Goal: Information Seeking & Learning: Compare options

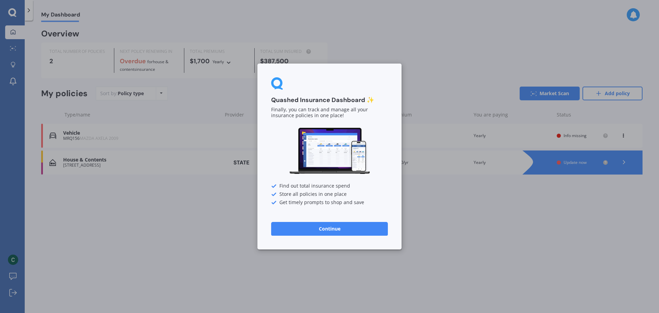
click at [360, 228] on button "Continue" at bounding box center [329, 229] width 117 height 14
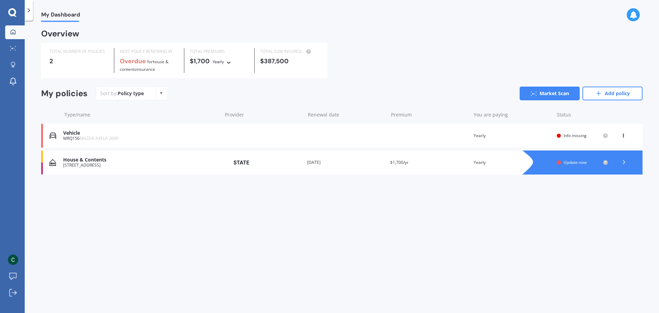
click at [178, 140] on div "MRQ156 MAZDA AXELA 2009" at bounding box center [140, 138] width 155 height 5
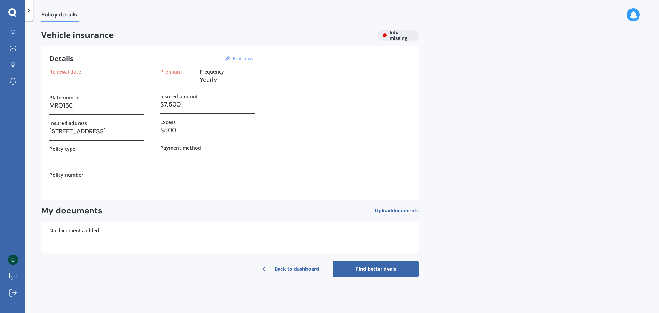
click at [239, 56] on u "Edit now" at bounding box center [243, 58] width 21 height 7
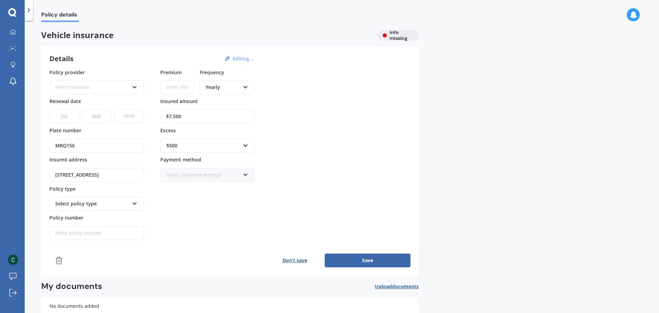
drag, startPoint x: 82, startPoint y: 144, endPoint x: -12, endPoint y: 134, distance: 94.9
click at [0, 134] on html "My Dashboard Market Scan Explore insurance Notifications Charde Burger Submit f…" at bounding box center [329, 156] width 659 height 313
type input "RHR447"
click at [120, 90] on div "Select provider" at bounding box center [92, 87] width 74 height 8
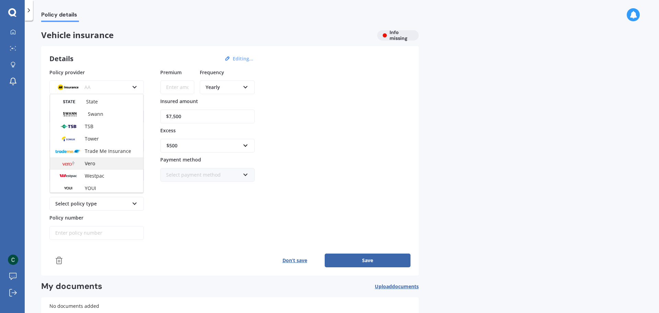
scroll to position [297, 0]
click at [117, 150] on span "Trade Me Insurance" at bounding box center [108, 149] width 46 height 7
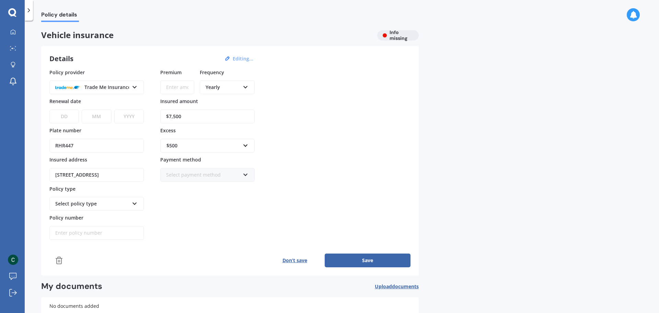
click at [174, 87] on input "Premium" at bounding box center [177, 87] width 34 height 14
click at [219, 84] on div "Yearly" at bounding box center [223, 87] width 34 height 8
click at [217, 80] on div "Yearly Yearly Six-Monthly Quarterly Monthly Fortnightly Weekly" at bounding box center [227, 83] width 55 height 22
drag, startPoint x: 218, startPoint y: 90, endPoint x: 220, endPoint y: 105, distance: 15.3
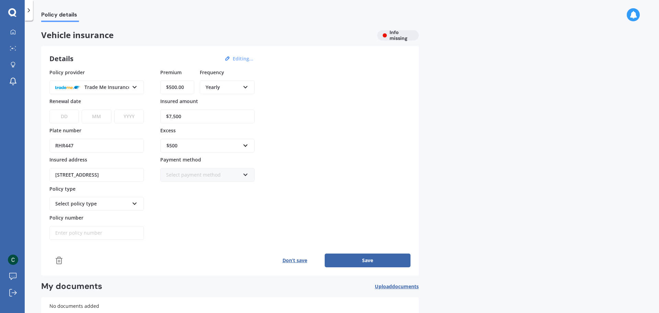
click at [218, 91] on div "Yearly" at bounding box center [223, 87] width 34 height 8
click at [230, 137] on div "Monthly" at bounding box center [227, 137] width 54 height 12
click at [173, 85] on input "$500.00" at bounding box center [177, 87] width 34 height 14
click at [178, 87] on input "$500.00" at bounding box center [177, 87] width 34 height 14
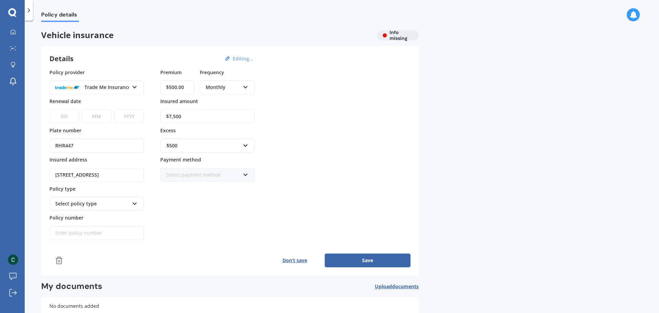
click at [178, 87] on input "$500.00" at bounding box center [177, 87] width 34 height 14
type input "$112.91"
click at [185, 119] on input "$7,500" at bounding box center [207, 116] width 94 height 14
drag, startPoint x: 186, startPoint y: 115, endPoint x: 99, endPoint y: 104, distance: 88.6
click at [100, 104] on div "Policy provider Trade Me Insurance AA AMI AMP ANZ ASB Aioi Nissay Dowa Ando Ass…" at bounding box center [229, 154] width 361 height 171
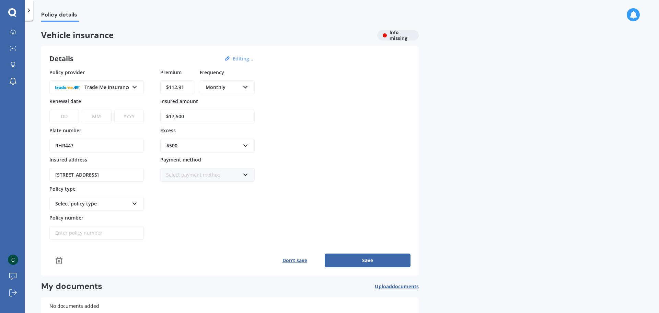
type input "$17,500"
click at [72, 112] on select "DD 01 02 03 04 05 06 07 08 09 10 11 12 13 14 15 16 17 18 19 20 21 22 23 24 25 2…" at bounding box center [64, 116] width 30 height 14
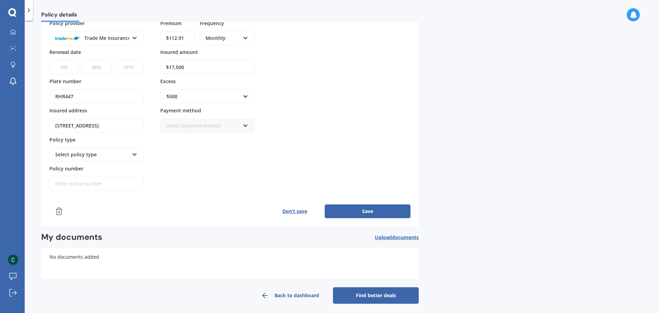
scroll to position [52, 0]
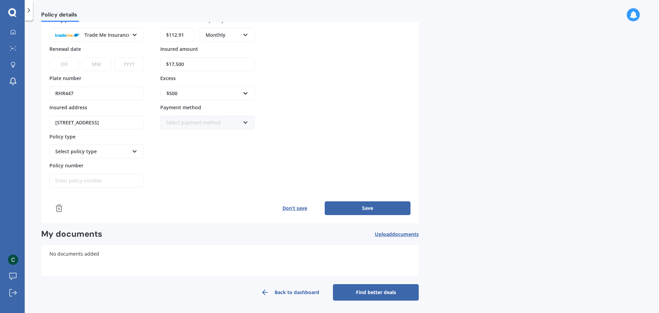
click at [71, 70] on select "DD 01 02 03 04 05 06 07 08 09 10 11 12 13 14 15 16 17 18 19 20 21 22 23 24 25 2…" at bounding box center [64, 64] width 30 height 14
select select "14"
click at [49, 57] on select "DD 01 02 03 04 05 06 07 08 09 10 11 12 13 14 15 16 17 18 19 20 21 22 23 24 25 2…" at bounding box center [64, 64] width 30 height 14
click at [92, 67] on select "MM 01 02 03 04 05 06 07 08 09 10 11 12" at bounding box center [97, 64] width 30 height 14
select select "09"
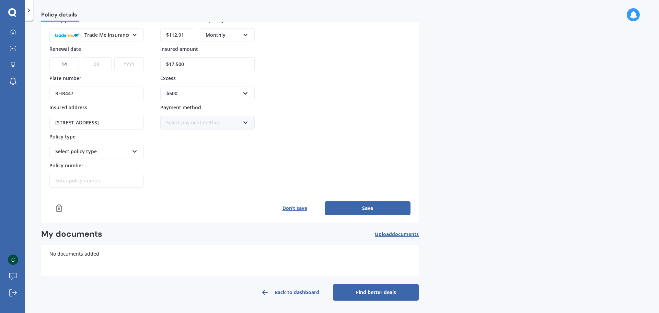
click at [82, 57] on select "MM 01 02 03 04 05 06 07 08 09 10 11 12" at bounding box center [97, 64] width 30 height 14
click at [126, 64] on select "YYYY 2027 2026 2025 2024 2023 2022 2021 2020 2019 2018 2017 2016 2015 2014 2013…" at bounding box center [129, 64] width 30 height 14
select select "2025"
click at [114, 57] on select "YYYY 2027 2026 2025 2024 2023 2022 2021 2020 2019 2018 2017 2016 2015 2014 2013…" at bounding box center [129, 64] width 30 height 14
click at [76, 91] on input "RHR447" at bounding box center [96, 93] width 94 height 14
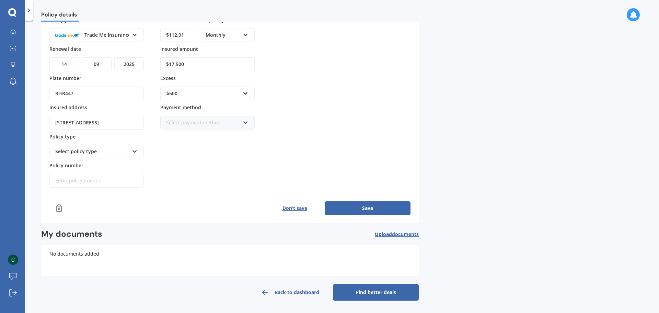
click at [104, 153] on div "Select policy type" at bounding box center [92, 152] width 74 height 8
click at [105, 167] on div "Comprehensive Cover" at bounding box center [96, 164] width 93 height 12
click at [103, 180] on input "Policy number" at bounding box center [96, 181] width 94 height 14
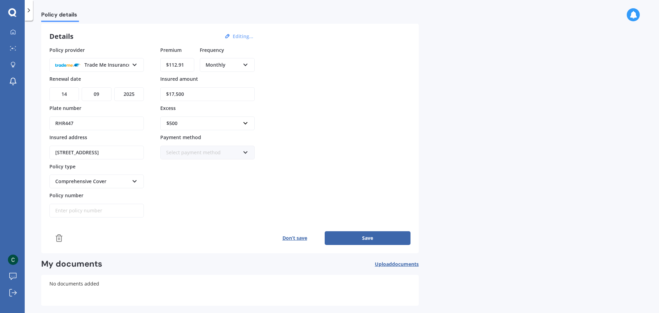
scroll to position [34, 0]
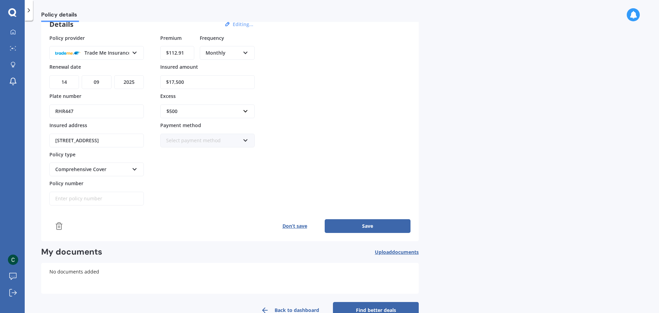
click at [365, 224] on button "Save" at bounding box center [368, 226] width 86 height 14
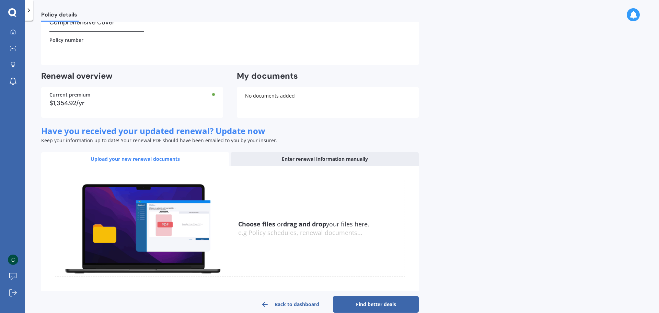
scroll to position [137, 0]
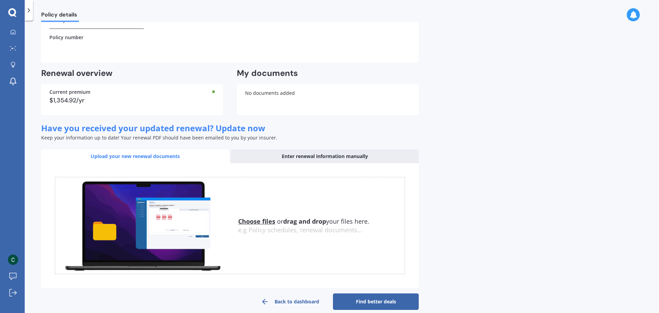
click at [160, 103] on div "Current premium $1,354.92/yr" at bounding box center [132, 99] width 182 height 31
click at [208, 96] on div "Current premium $1,354.92/yr" at bounding box center [132, 99] width 182 height 31
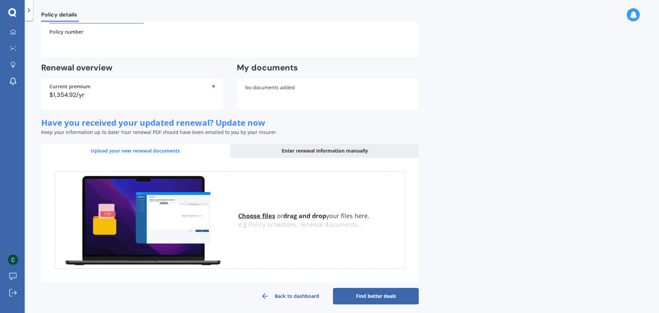
scroll to position [147, 0]
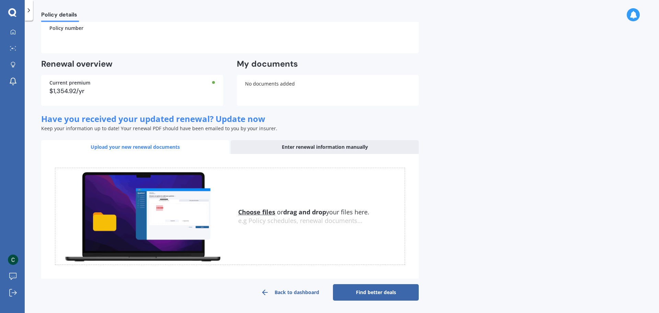
click at [369, 293] on link "Find better deals" at bounding box center [376, 292] width 86 height 16
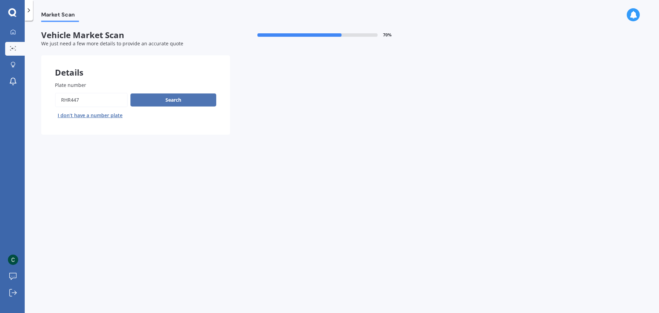
click at [175, 102] on button "Search" at bounding box center [173, 99] width 86 height 13
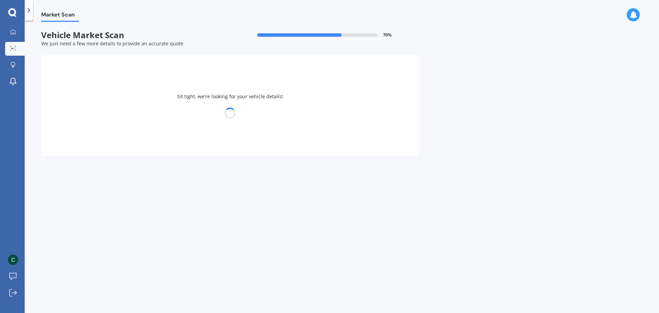
select select "KIA"
select select "02"
select select "09"
select select "1991"
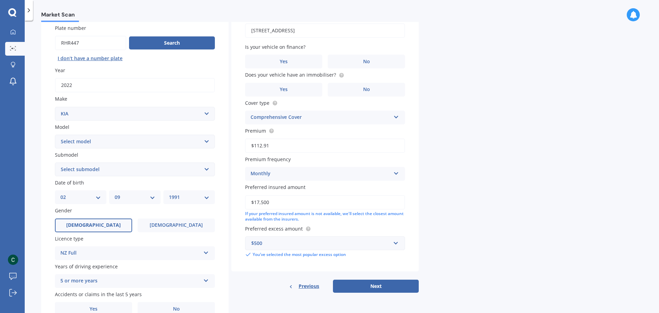
scroll to position [69, 0]
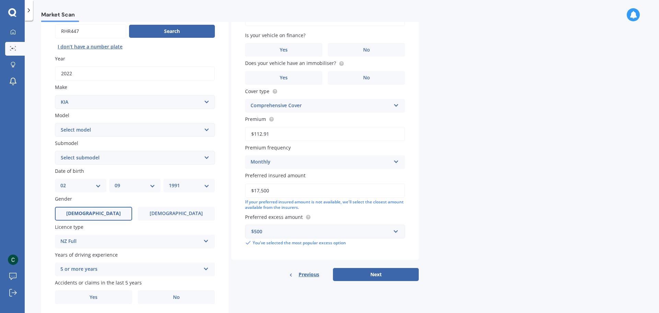
click at [125, 126] on select "Select model Carens Carnival CERATO Ceres Credos EV6 K2900 Magentis Mentor Niro…" at bounding box center [135, 130] width 160 height 14
select select "STONIC"
click at [55, 123] on select "Select model Carens Carnival CERATO Ceres Credos EV6 K2900 Magentis Mentor Niro…" at bounding box center [135, 130] width 160 height 14
click at [108, 158] on select "Select submodel EX Hatchback 5dr Spts Auto 6sp 1.4i GT Line Hatchback 5dr DCT 7…" at bounding box center [135, 158] width 160 height 14
select select "LX"
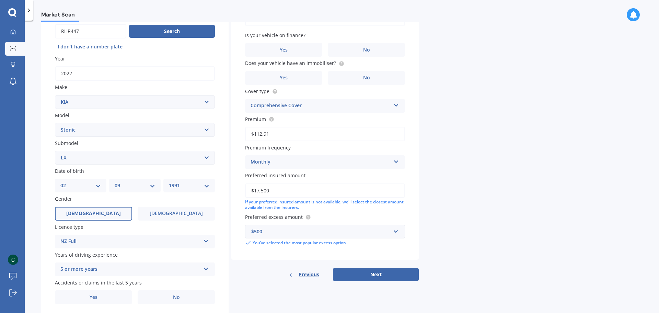
click at [55, 151] on select "Select submodel EX Hatchback 5dr Spts Auto 6sp 1.4i GT Line Hatchback 5dr DCT 7…" at bounding box center [135, 158] width 160 height 14
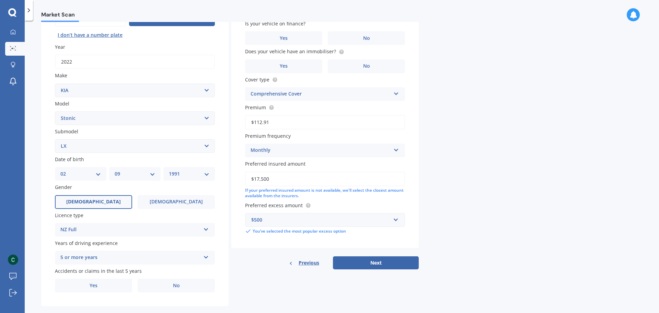
scroll to position [91, 0]
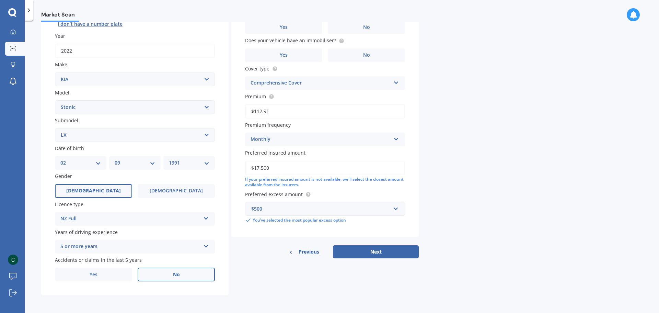
click at [186, 275] on label "No" at bounding box center [176, 274] width 77 height 14
click at [0, 0] on input "No" at bounding box center [0, 0] width 0 height 0
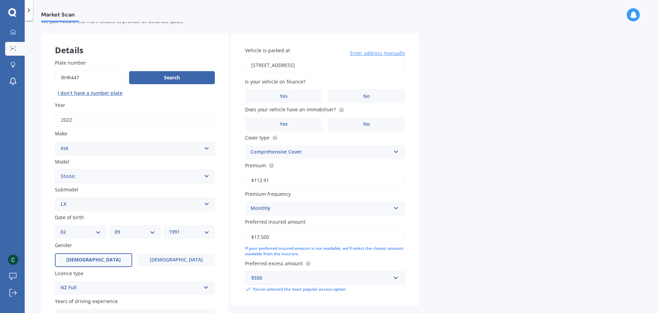
scroll to position [34, 0]
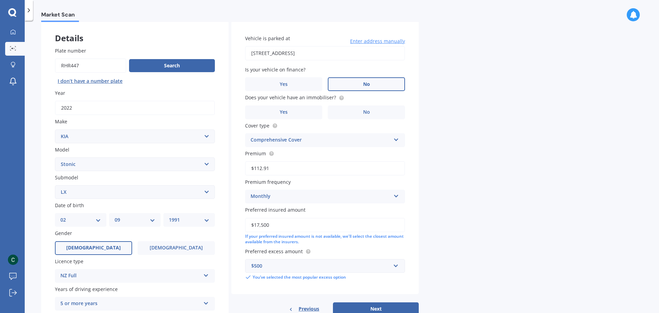
click at [361, 87] on label "No" at bounding box center [366, 84] width 77 height 14
click at [0, 0] on input "No" at bounding box center [0, 0] width 0 height 0
click at [360, 114] on label "No" at bounding box center [366, 112] width 77 height 14
click at [0, 0] on input "No" at bounding box center [0, 0] width 0 height 0
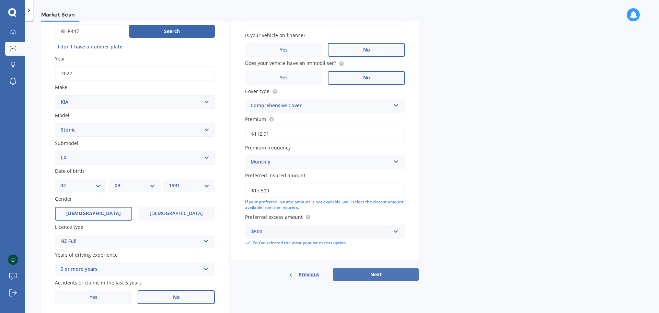
click at [374, 278] on button "Next" at bounding box center [376, 274] width 86 height 13
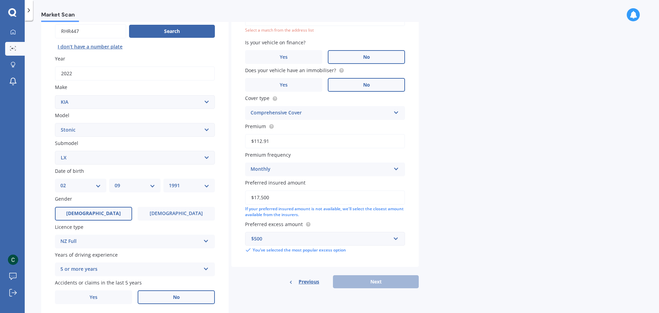
scroll to position [47, 0]
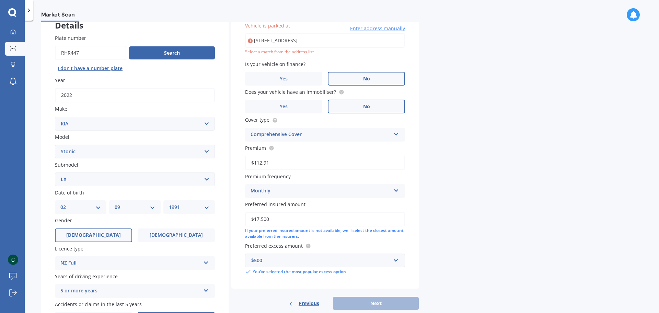
type input "32 Kauri Amber Road, Westgate, Auckland 0614"
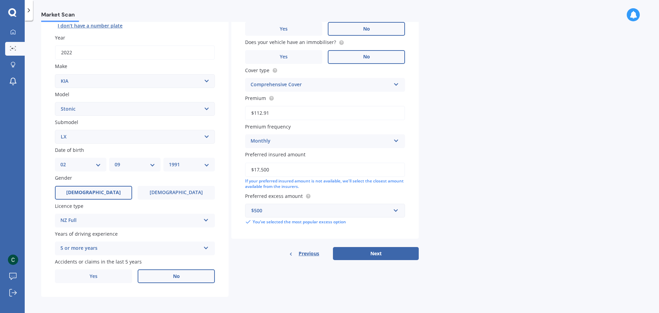
scroll to position [91, 0]
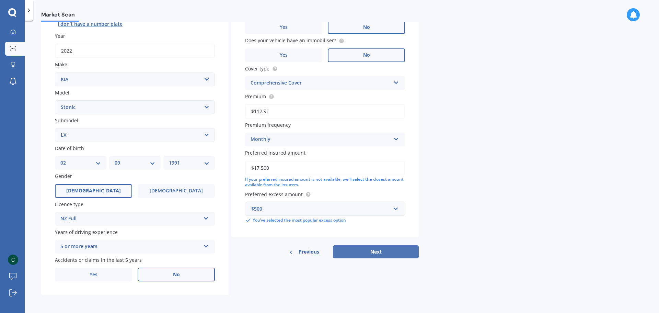
click at [391, 256] on button "Next" at bounding box center [376, 251] width 86 height 13
select select "02"
select select "09"
select select "1991"
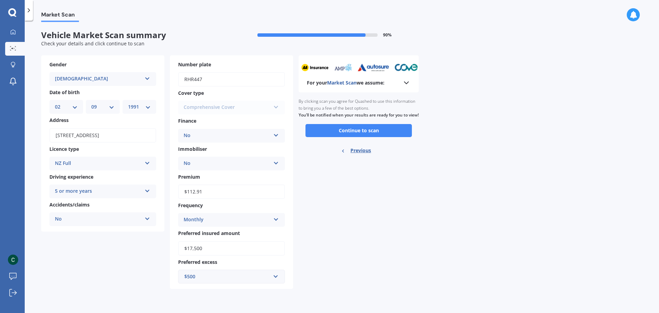
scroll to position [0, 0]
click at [403, 83] on icon at bounding box center [406, 83] width 8 height 8
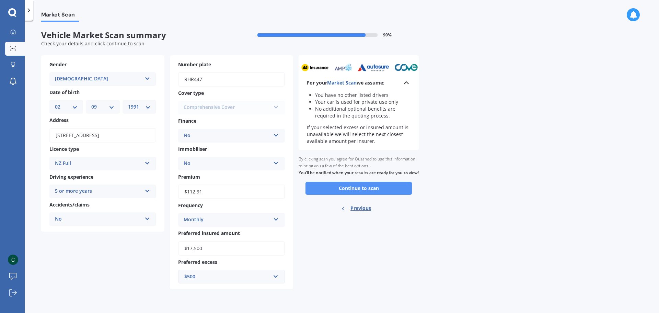
click at [348, 195] on button "Continue to scan" at bounding box center [358, 188] width 106 height 13
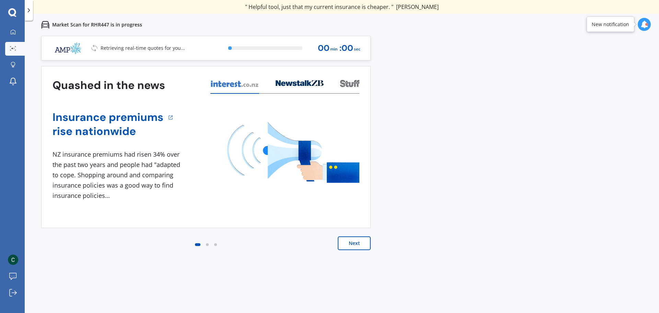
click at [348, 240] on button "Next" at bounding box center [354, 243] width 33 height 14
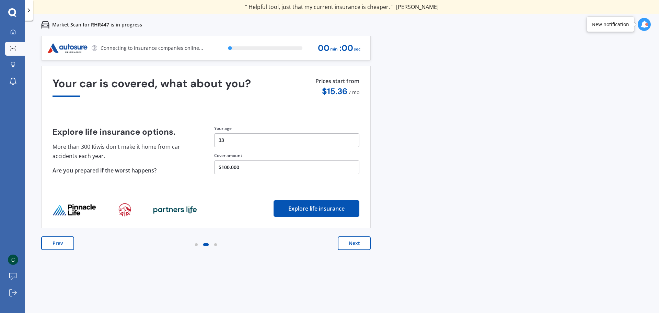
click at [348, 240] on button "Next" at bounding box center [354, 243] width 33 height 14
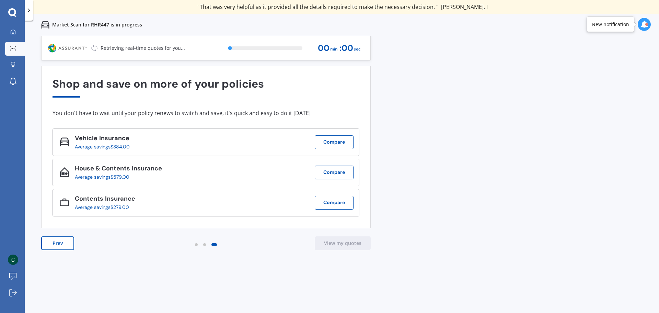
drag, startPoint x: 322, startPoint y: 173, endPoint x: 499, endPoint y: 204, distance: 179.7
click at [499, 204] on div "Previous 60,000+ Kiwis have signed up to shop and save on insurance with us " H…" at bounding box center [342, 192] width 634 height 313
click at [157, 50] on p "Retrieving real-time quotes for you..." at bounding box center [143, 48] width 84 height 7
click at [28, 14] on div at bounding box center [29, 10] width 8 height 21
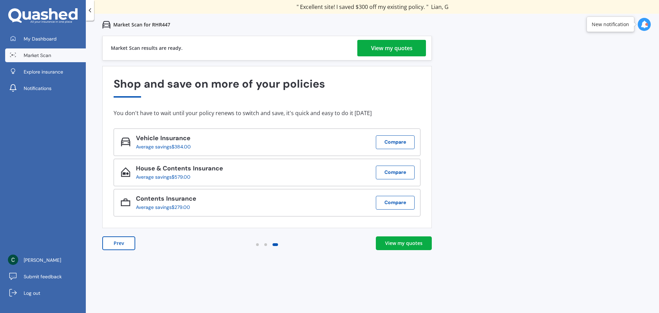
click at [389, 46] on div "View my quotes" at bounding box center [392, 48] width 42 height 16
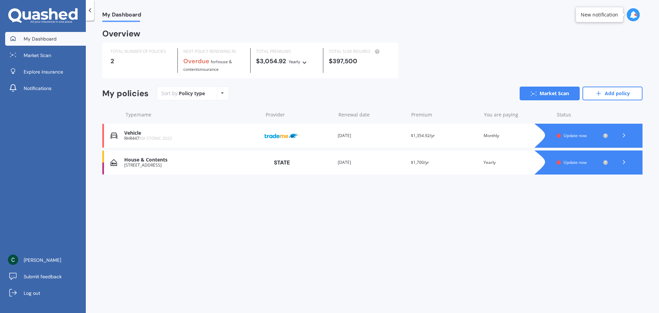
click at [610, 160] on div at bounding box center [595, 162] width 94 height 24
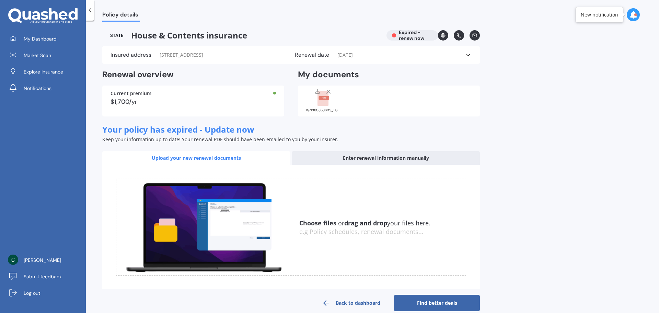
click at [328, 90] on icon at bounding box center [328, 91] width 7 height 7
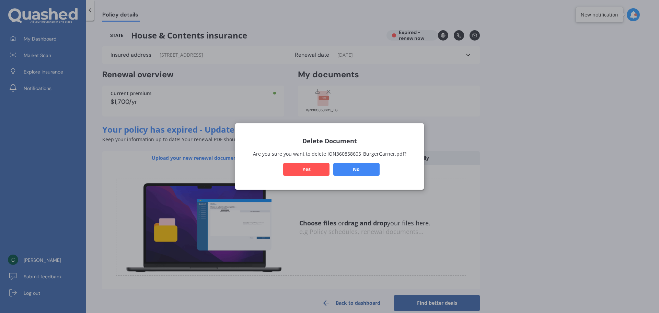
click at [317, 171] on button "Yes" at bounding box center [306, 169] width 46 height 13
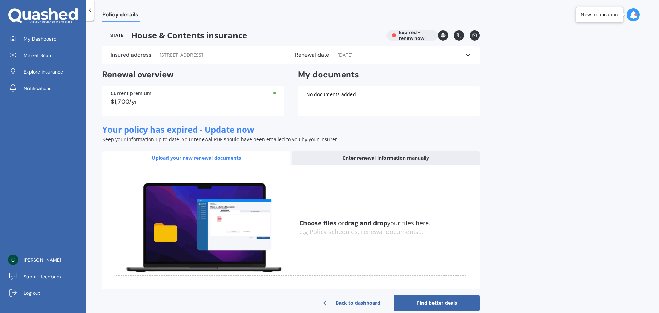
click at [466, 57] on icon at bounding box center [468, 54] width 7 height 7
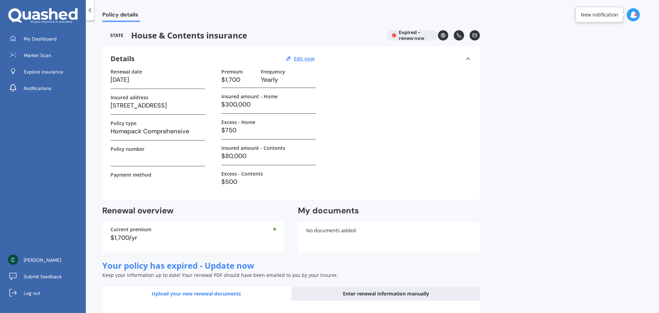
click at [125, 83] on h3 "[DATE]" at bounding box center [158, 79] width 94 height 10
click at [114, 77] on h3 "[DATE]" at bounding box center [158, 79] width 94 height 10
drag, startPoint x: 114, startPoint y: 77, endPoint x: 240, endPoint y: 77, distance: 126.3
click at [114, 77] on h3 "[DATE]" at bounding box center [158, 79] width 94 height 10
click at [307, 59] on u "Edit now" at bounding box center [304, 58] width 21 height 7
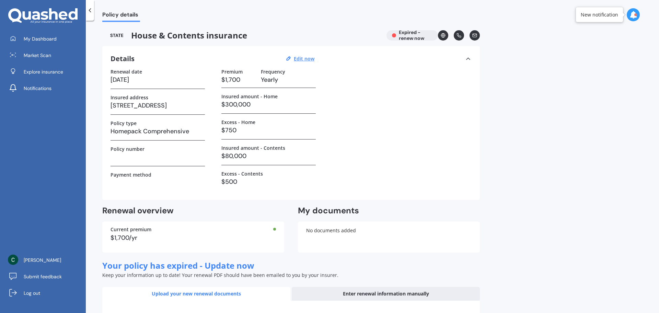
select select "22"
select select "08"
select select "2024"
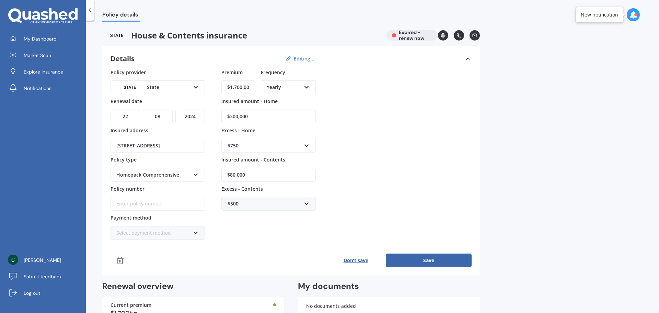
click at [162, 116] on select "MM 01 02 03 04 05 06 07 08 09 10 11 12" at bounding box center [158, 116] width 30 height 14
select select "09"
click at [143, 109] on select "MM 01 02 03 04 05 06 07 08 09 10 11 12" at bounding box center [158, 116] width 30 height 14
click at [128, 114] on select "DD 01 02 03 04 05 06 07 08 09 10 11 12 13 14 15 16 17 18 19 20 21 22 23 24 25 2…" at bounding box center [126, 116] width 30 height 14
select select "14"
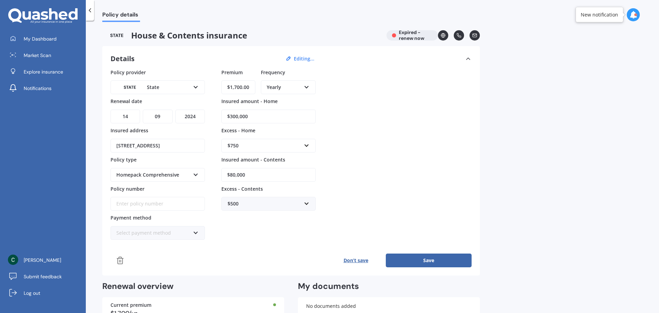
click at [111, 109] on select "DD 01 02 03 04 05 06 07 08 09 10 11 12 13 14 15 16 17 18 19 20 21 22 23 24 25 2…" at bounding box center [126, 116] width 30 height 14
click at [196, 120] on select "YYYY 2027 2026 2025 2024 2023 2022 2021 2020 2019 2018 2017 2016 2015 2014 2013…" at bounding box center [190, 116] width 30 height 14
click at [175, 109] on select "YYYY 2027 2026 2025 2024 2023 2022 2021 2020 2019 2018 2017 2016 2015 2014 2013…" at bounding box center [190, 116] width 30 height 14
click at [184, 175] on div "Homepack Comprehensive" at bounding box center [153, 175] width 74 height 8
click at [183, 174] on div "Homepack Comprehensive" at bounding box center [153, 175] width 74 height 8
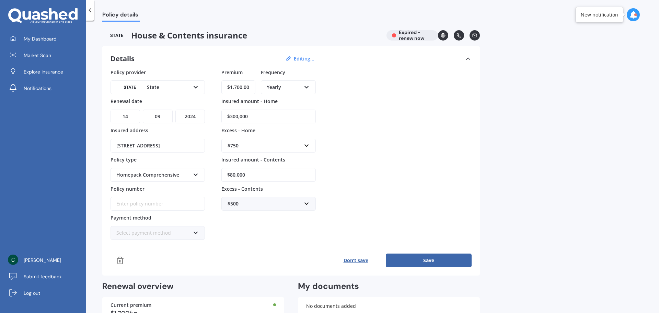
click at [165, 203] on input "Policy number" at bounding box center [158, 204] width 94 height 14
click at [273, 91] on div "Yearly" at bounding box center [284, 87] width 34 height 8
click at [288, 138] on div "Monthly" at bounding box center [289, 137] width 54 height 12
click at [232, 84] on input "$1,700.00" at bounding box center [238, 87] width 34 height 14
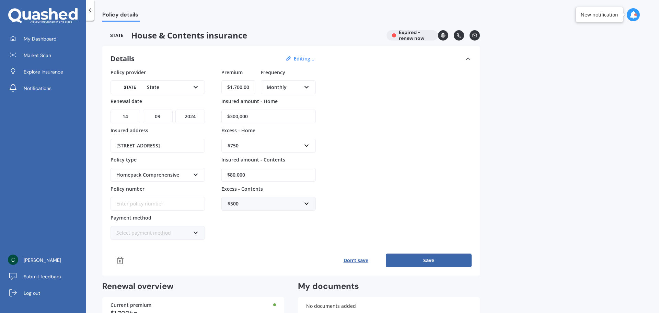
click at [232, 84] on input "$1,700.00" at bounding box center [238, 87] width 34 height 14
type input "$127.20"
drag, startPoint x: 268, startPoint y: 118, endPoint x: 205, endPoint y: 111, distance: 64.3
click at [205, 111] on div "Policy provider State AA AMI AMP ANZ ASB Ando BNZ Co-Operative Bank FMG Initio …" at bounding box center [291, 154] width 361 height 171
type input "$280,000"
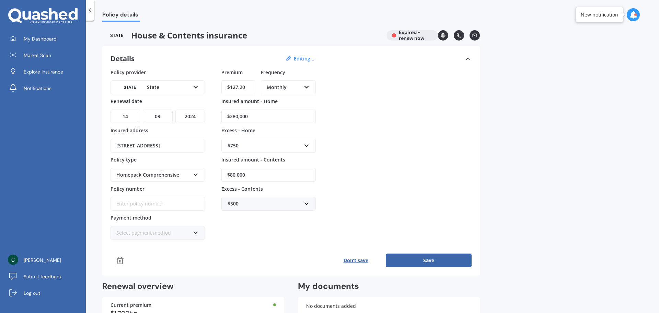
click at [272, 172] on input "$80,000" at bounding box center [268, 175] width 94 height 14
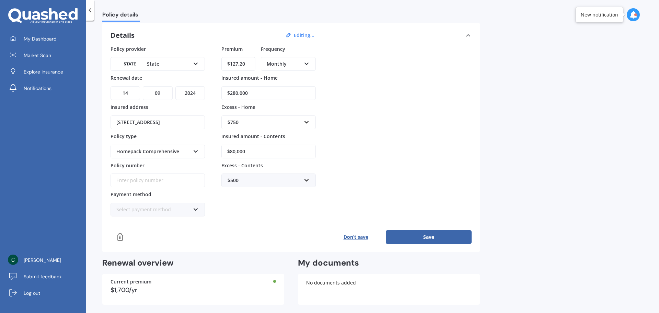
scroll to position [34, 0]
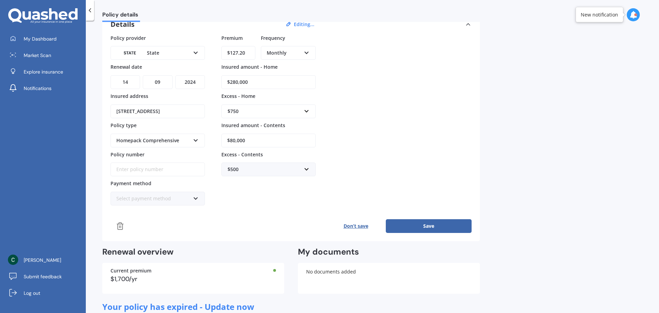
drag, startPoint x: 159, startPoint y: 194, endPoint x: 162, endPoint y: 197, distance: 4.7
click at [162, 197] on div "Select payment method Direct debit - bank account Direct debit - credit/debit c…" at bounding box center [158, 199] width 94 height 14
click at [185, 211] on div "Direct debit - bank account" at bounding box center [157, 211] width 93 height 12
click at [419, 228] on button "Save" at bounding box center [429, 226] width 86 height 14
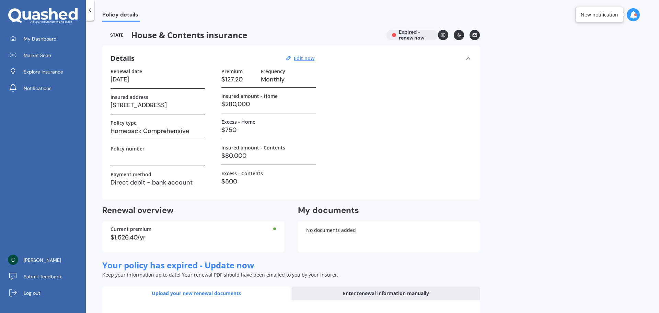
scroll to position [0, 0]
click at [139, 81] on h3 "14/09/2024" at bounding box center [158, 79] width 94 height 10
click at [141, 79] on h3 "14/09/2024" at bounding box center [158, 79] width 94 height 10
click at [304, 59] on u "Edit now" at bounding box center [304, 58] width 21 height 7
select select "14"
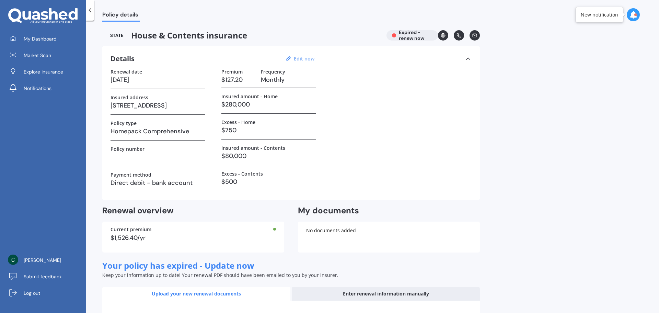
select select "09"
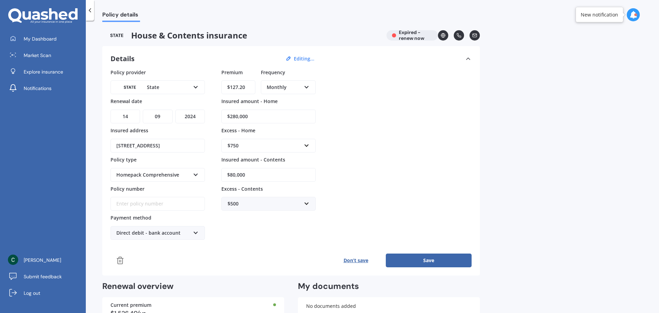
click at [198, 116] on select "YYYY 2027 2026 2025 2024 2023 2022 2021 2020 2019 2018 2017 2016 2015 2014 2013…" at bounding box center [190, 116] width 30 height 14
select select "2025"
click at [175, 109] on select "YYYY 2027 2026 2025 2024 2023 2022 2021 2020 2019 2018 2017 2016 2015 2014 2013…" at bounding box center [190, 116] width 30 height 14
click at [444, 264] on button "Save" at bounding box center [429, 260] width 86 height 14
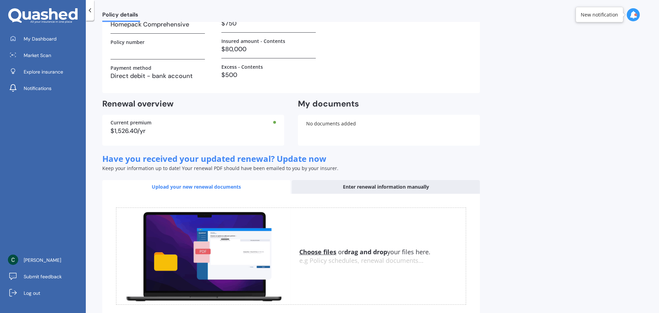
scroll to position [147, 0]
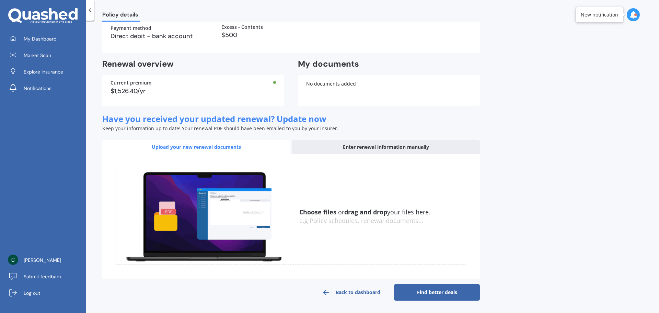
click at [446, 296] on link "Find better deals" at bounding box center [437, 292] width 86 height 16
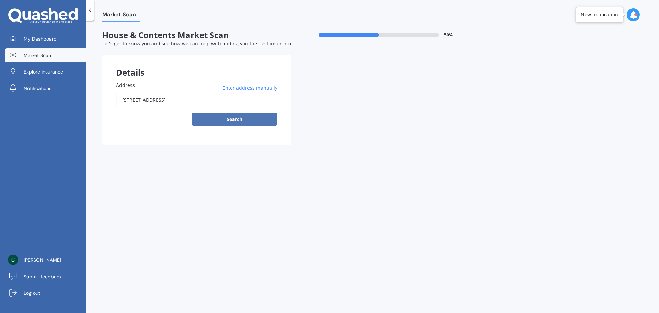
click at [230, 120] on button "Search" at bounding box center [235, 119] width 86 height 13
click at [246, 99] on input "32 Kauri Amber Road, Westgate, Auckland 0614" at bounding box center [196, 100] width 161 height 14
type input "32 Kauri Amber Road, Westgate, Auckland 0614"
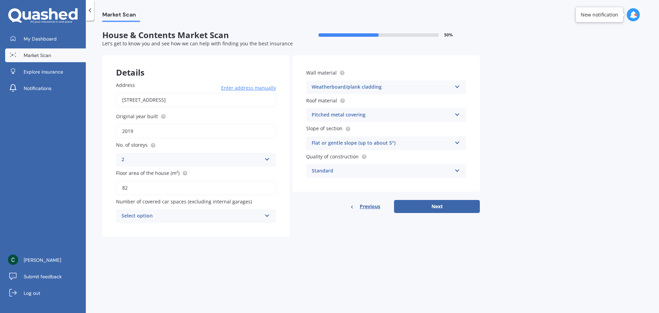
click at [246, 217] on div "Select option" at bounding box center [192, 216] width 140 height 8
click at [235, 226] on div "0" at bounding box center [195, 229] width 159 height 12
click at [415, 208] on button "Next" at bounding box center [437, 206] width 86 height 13
select select "02"
select select "09"
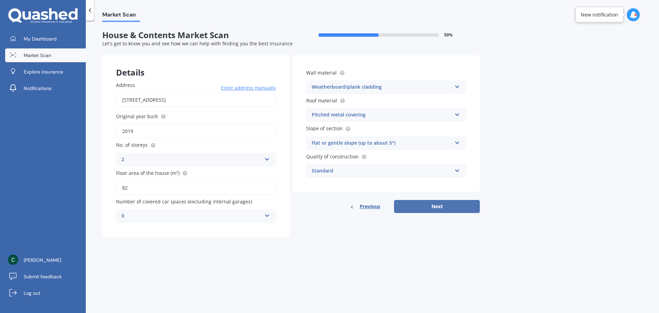
select select "1991"
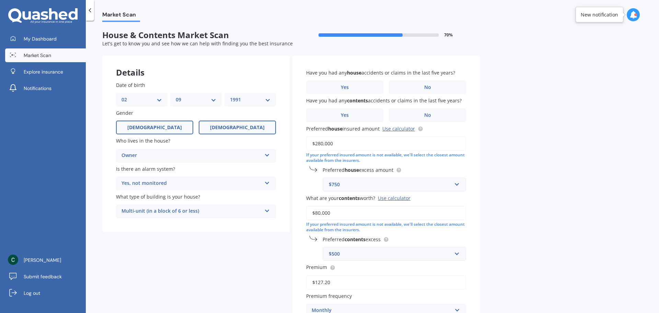
click at [224, 130] on label "Female" at bounding box center [237, 127] width 77 height 14
click at [0, 0] on input "Female" at bounding box center [0, 0] width 0 height 0
click at [158, 102] on select "DD 01 02 03 04 05 06 07 08 09 10 11 12 13 14 15 16 17 18 19 20 21 22 23 24 25 2…" at bounding box center [142, 100] width 41 height 8
select select "16"
click at [122, 96] on select "DD 01 02 03 04 05 06 07 08 09 10 11 12 13 14 15 16 17 18 19 20 21 22 23 24 25 2…" at bounding box center [142, 100] width 41 height 8
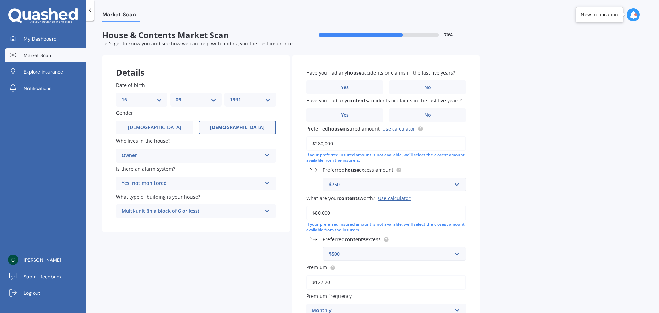
click at [200, 96] on select "MM 01 02 03 04 05 06 07 08 09 10 11 12" at bounding box center [196, 100] width 41 height 8
select select "05"
click at [176, 96] on select "MM 01 02 03 04 05 06 07 08 09 10 11 12" at bounding box center [196, 100] width 41 height 8
click at [244, 101] on select "YYYY 2009 2008 2007 2006 2005 2004 2003 2002 2001 2000 1999 1998 1997 1996 1995…" at bounding box center [250, 100] width 41 height 8
select select "1990"
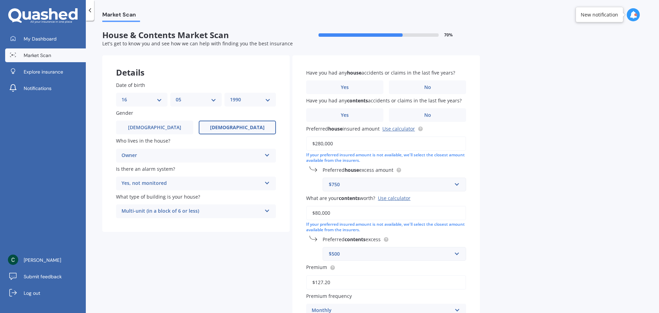
click at [230, 96] on select "YYYY 2009 2008 2007 2006 2005 2004 2003 2002 2001 2000 1999 1998 1997 1996 1995…" at bounding box center [250, 100] width 41 height 8
click at [417, 90] on label "No" at bounding box center [427, 87] width 77 height 14
click at [0, 0] on input "No" at bounding box center [0, 0] width 0 height 0
click at [415, 115] on label "No" at bounding box center [427, 115] width 77 height 14
click at [0, 0] on input "No" at bounding box center [0, 0] width 0 height 0
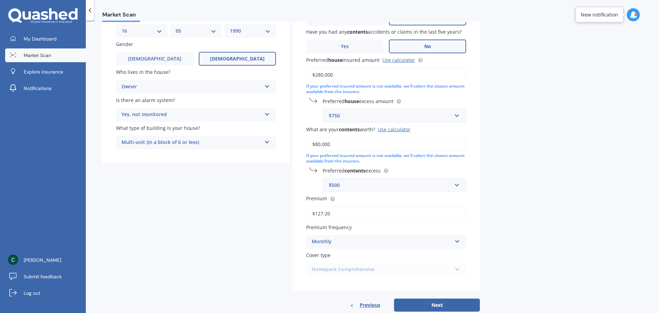
scroll to position [85, 0]
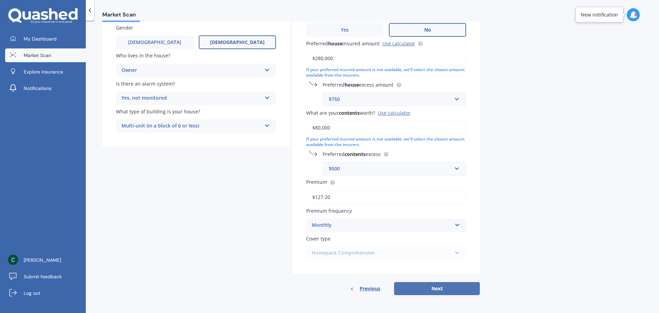
click at [425, 288] on button "Next" at bounding box center [437, 288] width 86 height 13
select select "16"
select select "05"
select select "1990"
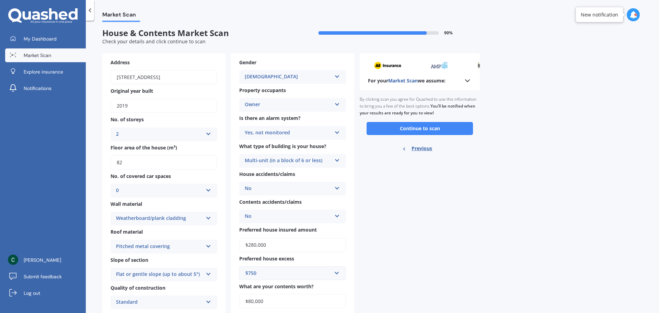
scroll to position [0, 0]
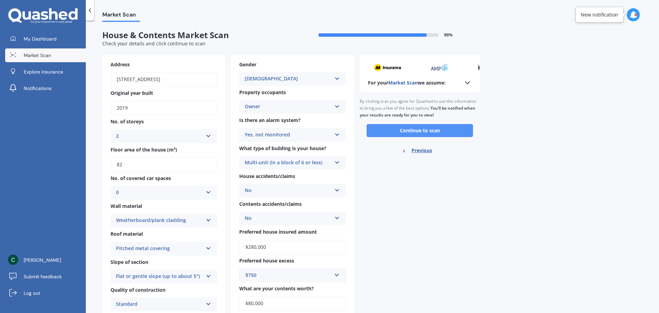
click at [432, 134] on button "Continue to scan" at bounding box center [420, 130] width 106 height 13
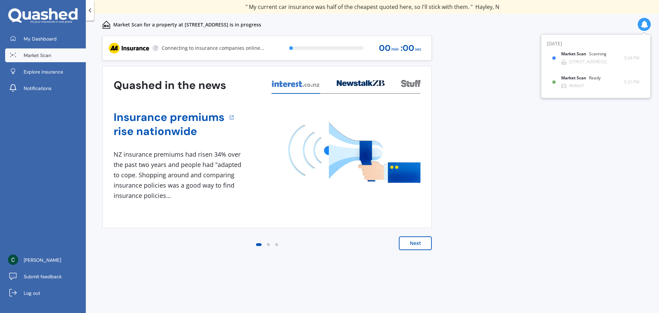
click at [404, 241] on button "Next" at bounding box center [415, 243] width 33 height 14
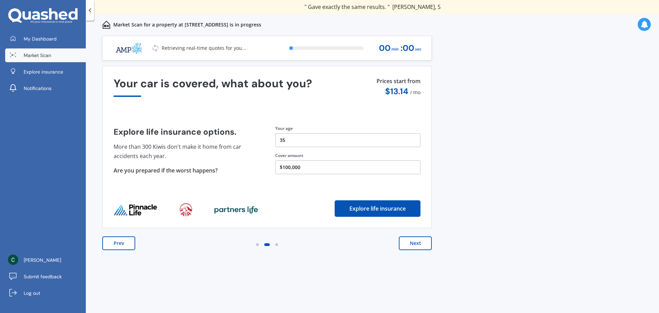
click at [404, 241] on button "Next" at bounding box center [415, 243] width 33 height 14
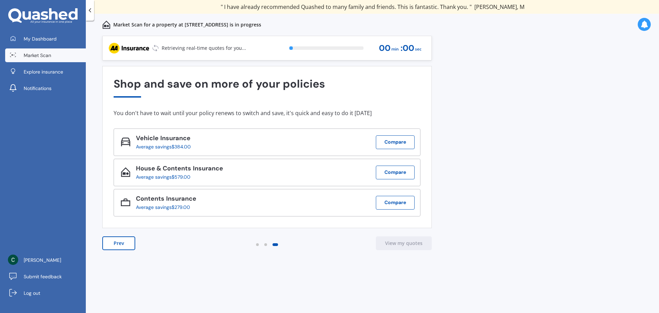
click at [338, 49] on div at bounding box center [326, 47] width 74 height 3
click at [201, 52] on div "Connecting to insurance companies online..." at bounding box center [186, 48] width 156 height 24
click at [127, 246] on button "Prev" at bounding box center [118, 243] width 33 height 14
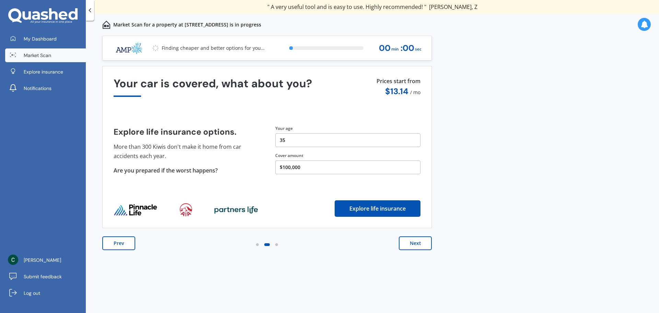
click at [127, 246] on button "Prev" at bounding box center [118, 243] width 33 height 14
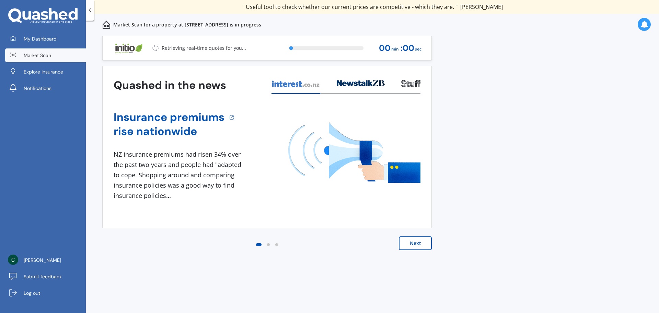
click at [355, 48] on div at bounding box center [326, 47] width 74 height 3
click at [643, 96] on div "Previous 60,000+ Kiwis have signed up to shop and save on insurance with us " H…" at bounding box center [372, 182] width 573 height 292
